Goal: Find specific page/section: Find specific page/section

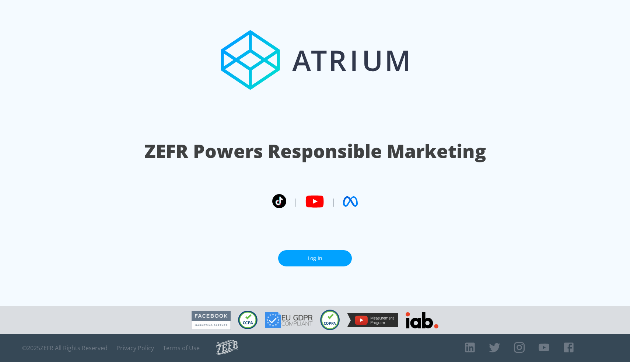
click at [309, 262] on link "Log In" at bounding box center [315, 258] width 74 height 17
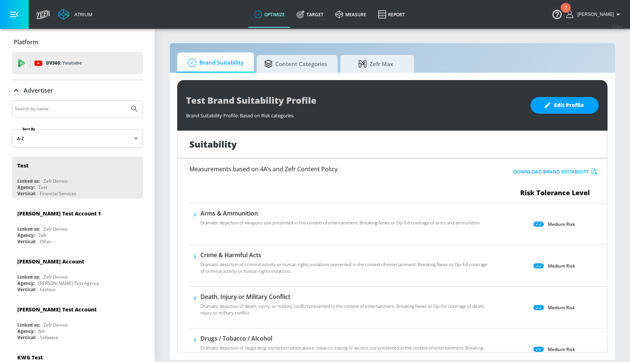
click at [566, 12] on div "2" at bounding box center [566, 13] width 3 height 10
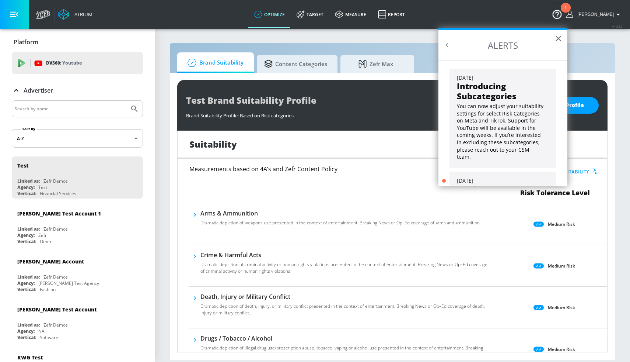
scroll to position [61, 0]
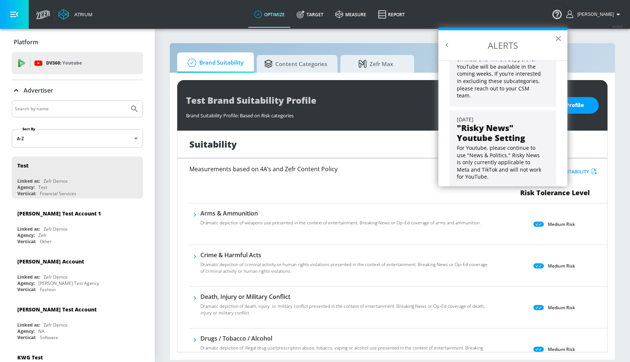
click at [557, 39] on button "×" at bounding box center [558, 38] width 7 height 12
